Goal: Navigation & Orientation: Understand site structure

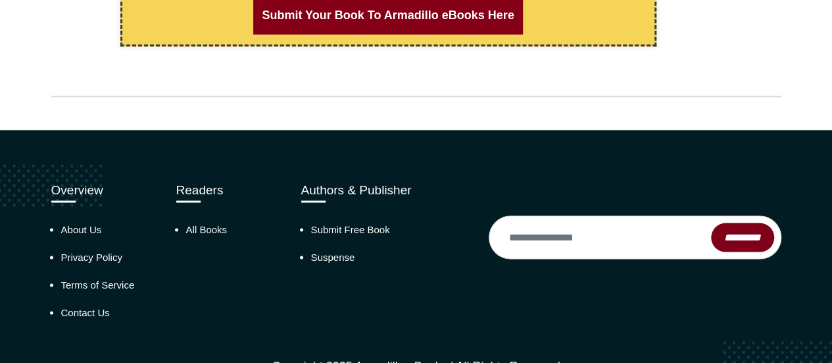
scroll to position [1281, 0]
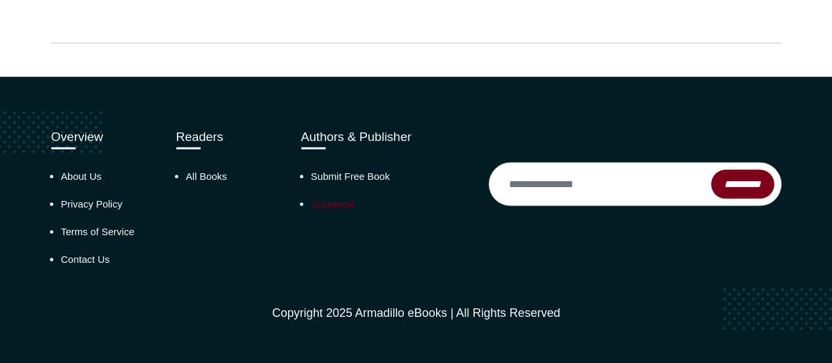
click at [332, 199] on link "Suspense" at bounding box center [333, 203] width 44 height 11
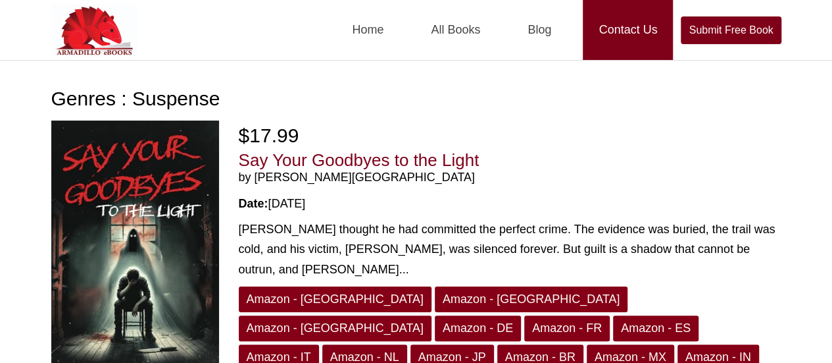
scroll to position [1, 0]
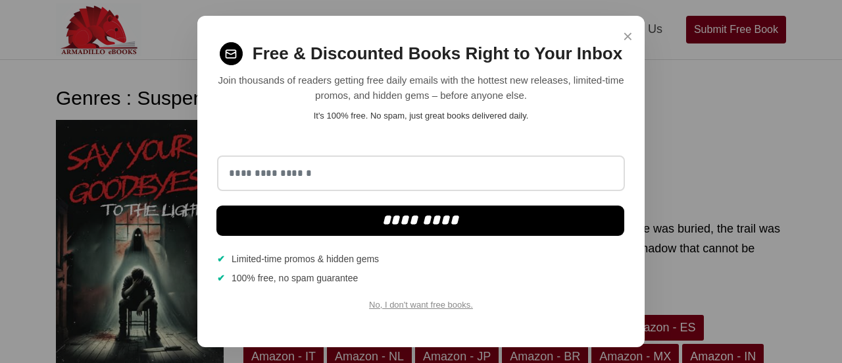
click at [549, 102] on p "Join thousands of readers getting free daily emails with the hottest new releas…" at bounding box center [421, 88] width 408 height 30
click at [627, 35] on span "×" at bounding box center [628, 37] width 10 height 26
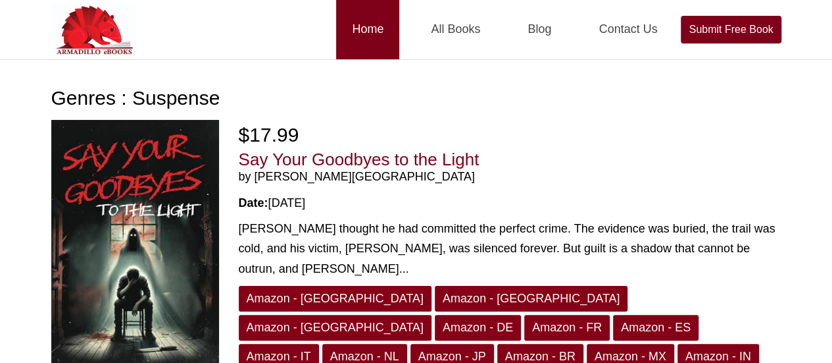
click at [359, 27] on link "Home" at bounding box center [367, 29] width 63 height 60
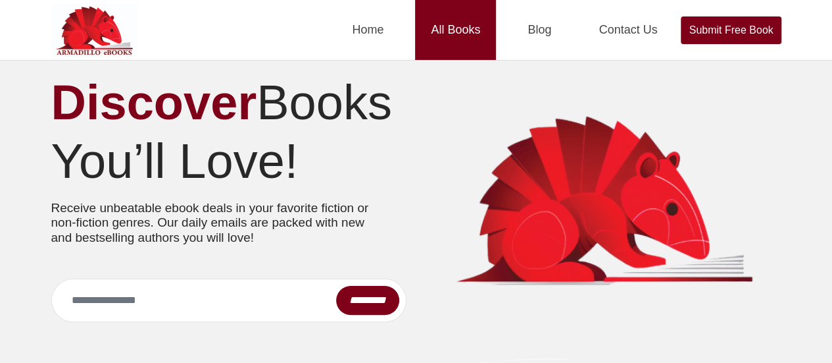
click at [457, 32] on link "All Books" at bounding box center [455, 30] width 81 height 60
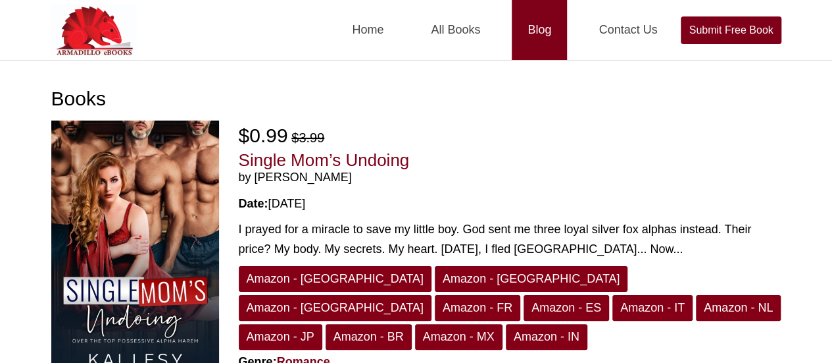
click at [546, 30] on link "Blog" at bounding box center [539, 30] width 55 height 60
